Goal: Use online tool/utility: Utilize a website feature to perform a specific function

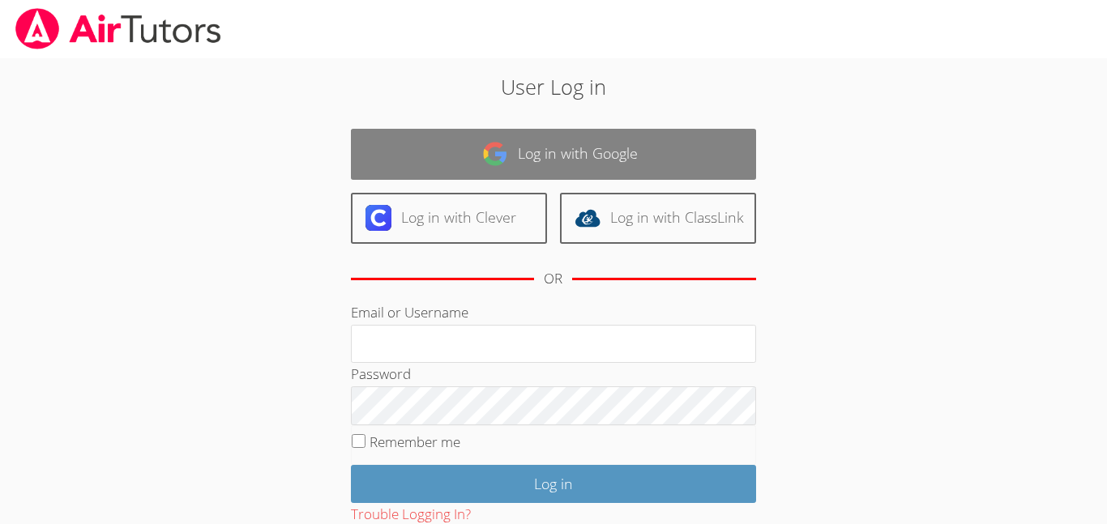
click at [617, 160] on link "Log in with Google" at bounding box center [553, 154] width 405 height 51
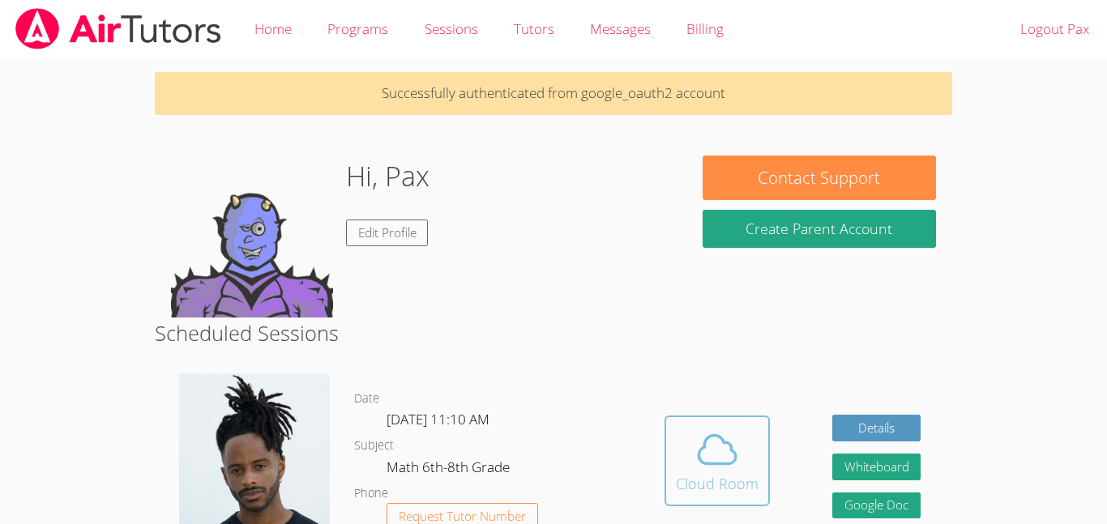
click at [736, 497] on button "Cloud Room" at bounding box center [716, 461] width 105 height 91
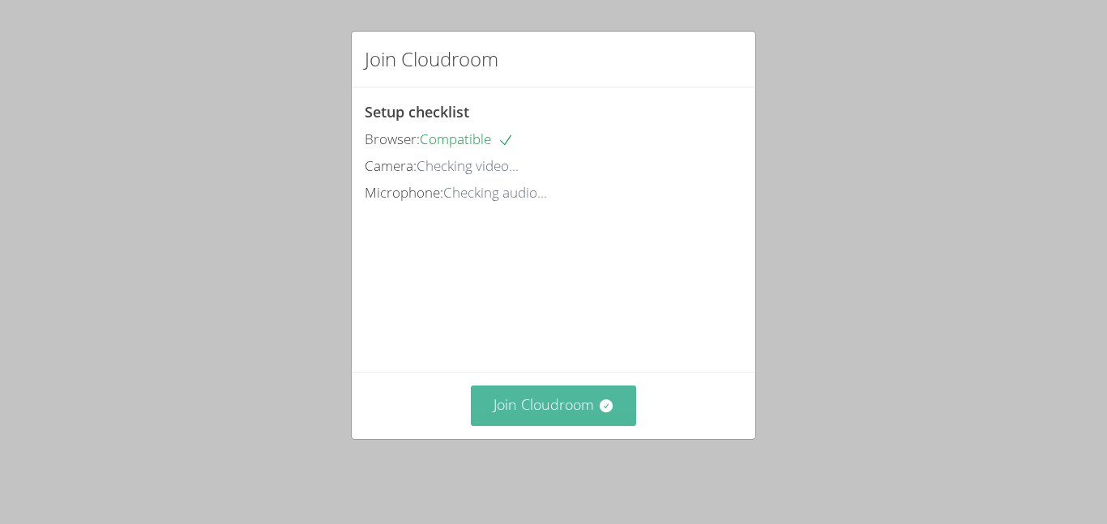
click at [562, 425] on button "Join Cloudroom" at bounding box center [554, 406] width 166 height 40
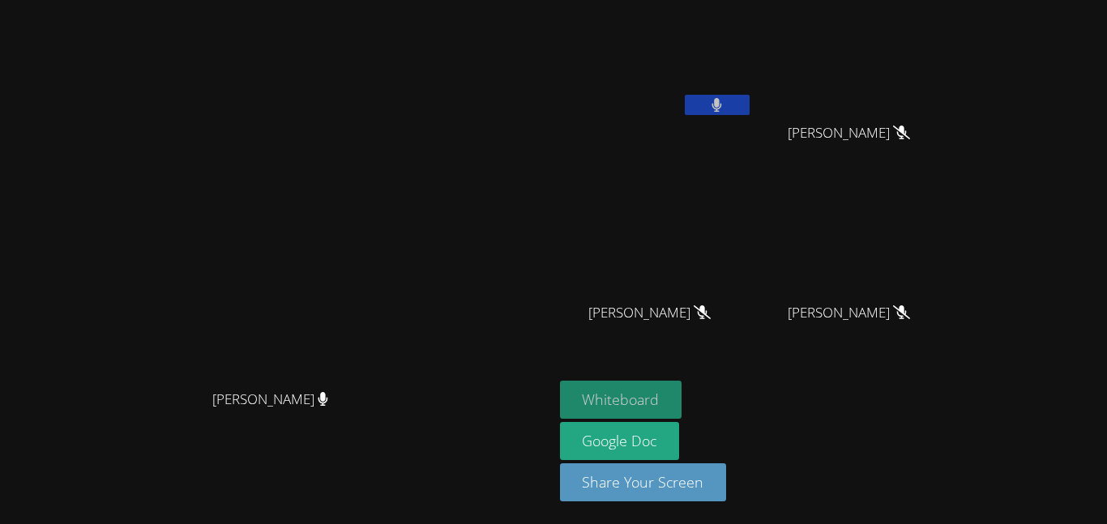
click at [682, 408] on button "Whiteboard" at bounding box center [621, 400] width 122 height 38
click at [682, 405] on button "Whiteboard" at bounding box center [621, 400] width 122 height 38
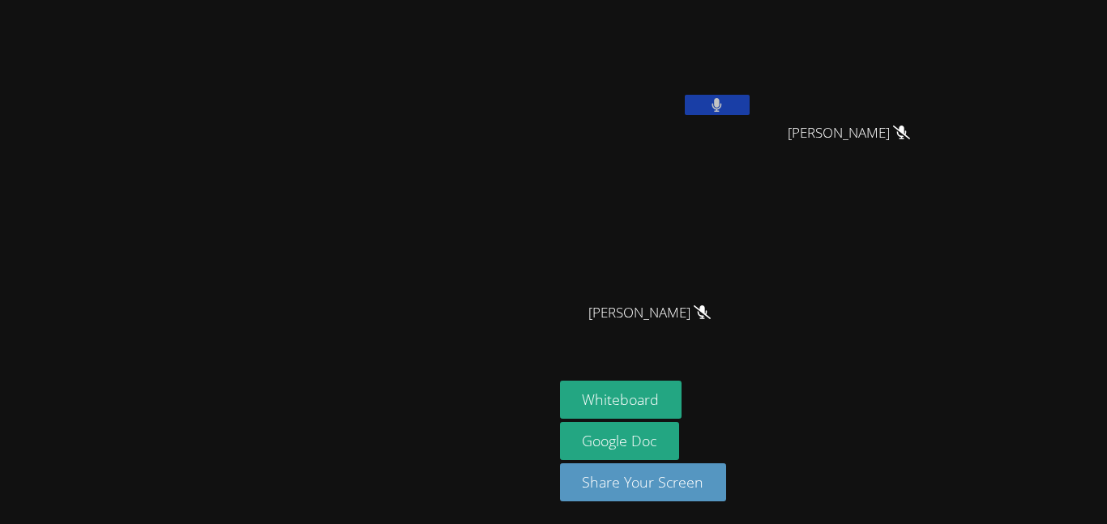
click at [398, 250] on video at bounding box center [276, 230] width 243 height 304
